Goal: Task Accomplishment & Management: Use online tool/utility

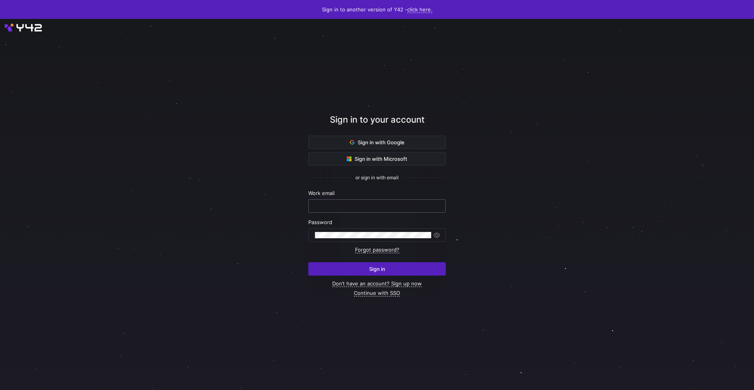
click at [337, 205] on input "text" at bounding box center [377, 206] width 124 height 6
type input "[EMAIL_ADDRESS][DOMAIN_NAME]"
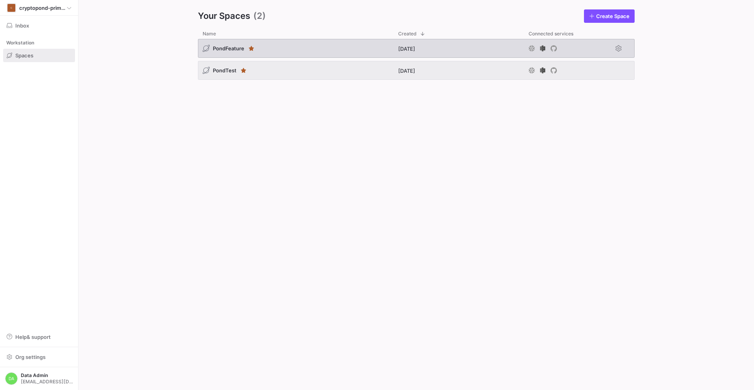
click at [230, 49] on span "PondFeature" at bounding box center [228, 48] width 31 height 6
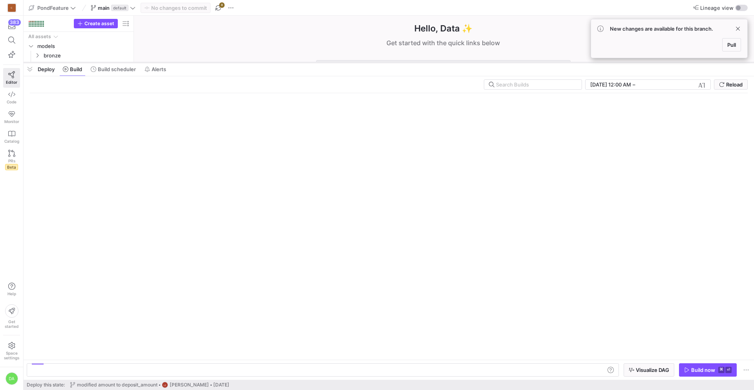
drag, startPoint x: 188, startPoint y: 376, endPoint x: 202, endPoint y: 63, distance: 313.4
click at [202, 63] on div at bounding box center [389, 62] width 731 height 3
click at [730, 43] on span "Pull" at bounding box center [731, 45] width 9 height 6
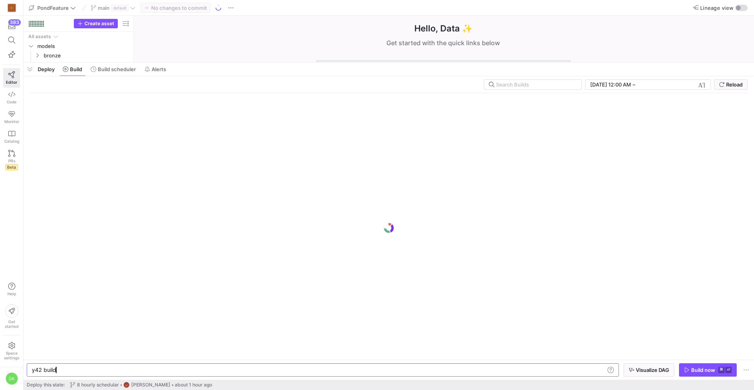
scroll to position [0, 24]
click at [119, 70] on span "Build scheduler" at bounding box center [117, 69] width 38 height 6
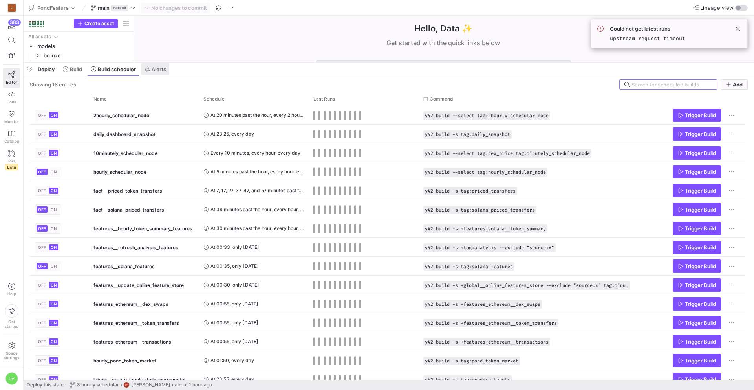
click at [154, 70] on span "Alerts" at bounding box center [159, 69] width 15 height 6
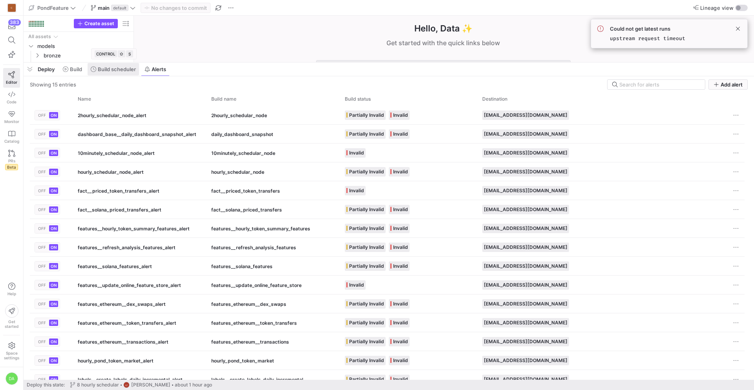
click at [127, 67] on span "Build scheduler" at bounding box center [117, 69] width 38 height 6
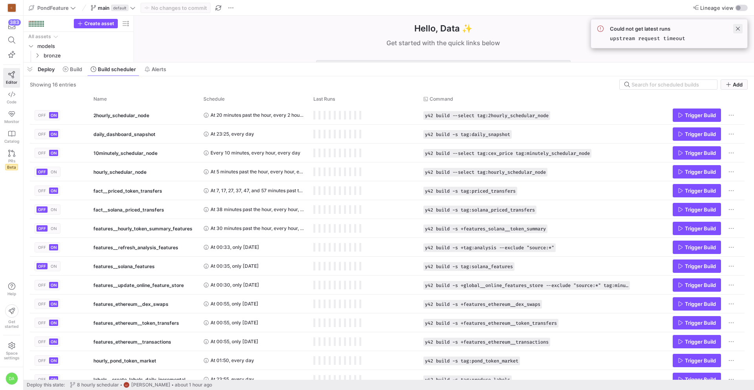
click at [737, 27] on span at bounding box center [737, 28] width 9 height 9
